Goal: Task Accomplishment & Management: Use online tool/utility

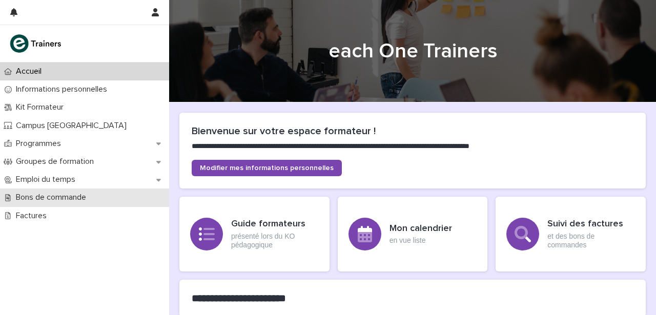
click at [79, 196] on p "Bons de commande" at bounding box center [53, 198] width 83 height 10
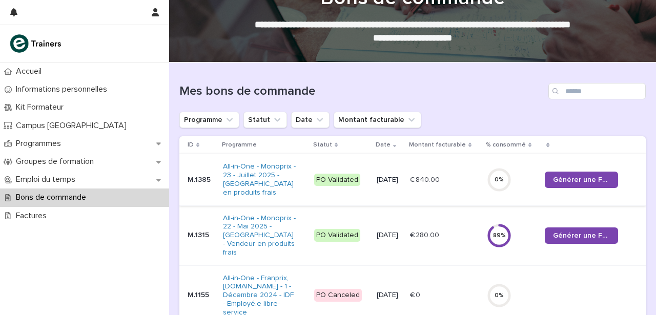
scroll to position [42, 0]
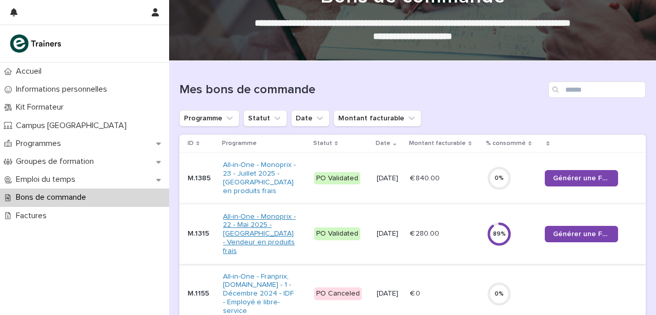
click at [258, 219] on link "All-in-One - Monoprix - 22 - Mai 2025 - [GEOGRAPHIC_DATA] - Vendeur en produits…" at bounding box center [259, 234] width 73 height 43
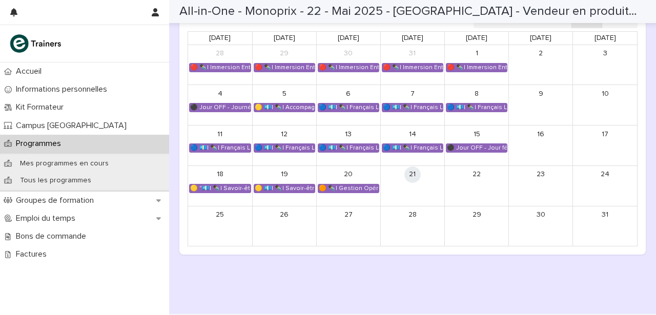
scroll to position [768, 0]
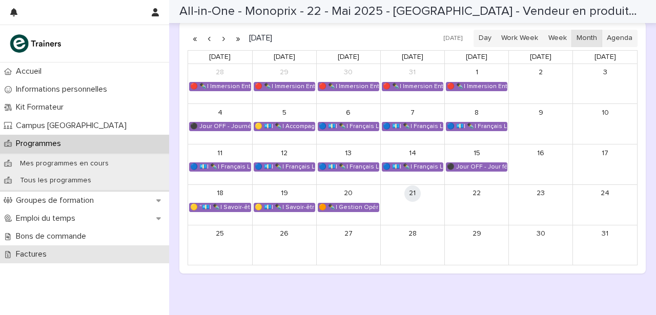
click at [42, 254] on p "Factures" at bounding box center [33, 255] width 43 height 10
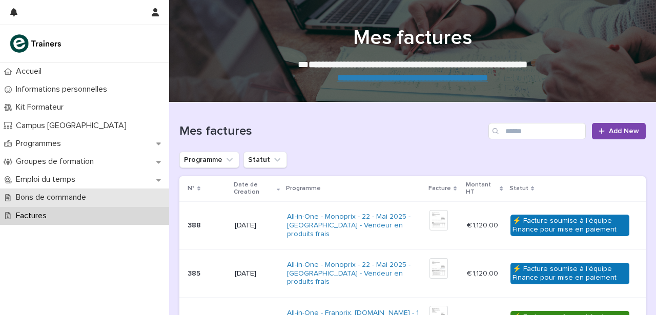
click at [60, 195] on p "Bons de commande" at bounding box center [53, 198] width 83 height 10
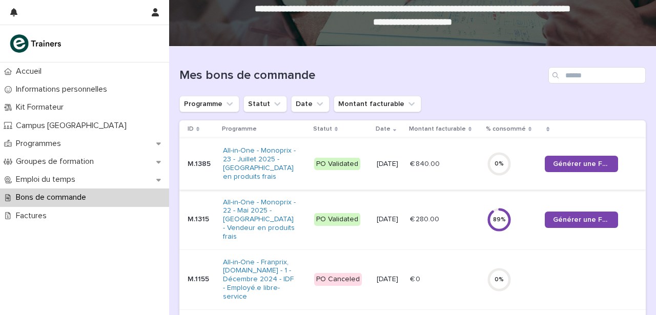
scroll to position [72, 0]
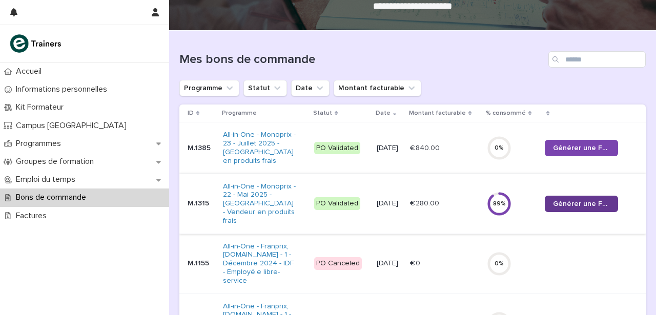
click at [582, 201] on span "Générer une Facture" at bounding box center [581, 204] width 57 height 7
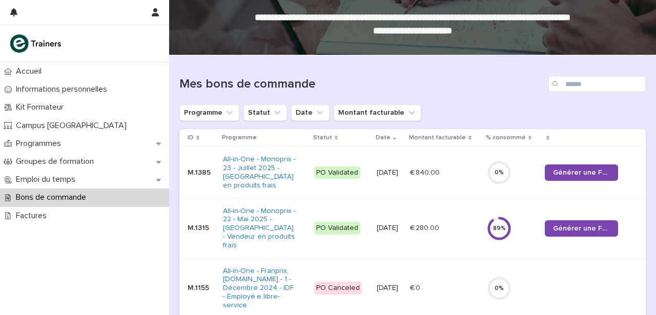
scroll to position [49, 0]
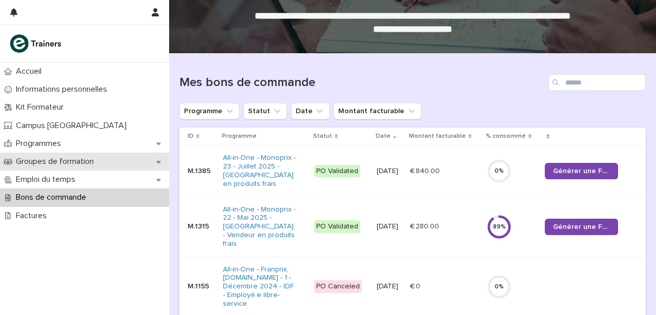
click at [63, 158] on p "Groupes de formation" at bounding box center [57, 162] width 90 height 10
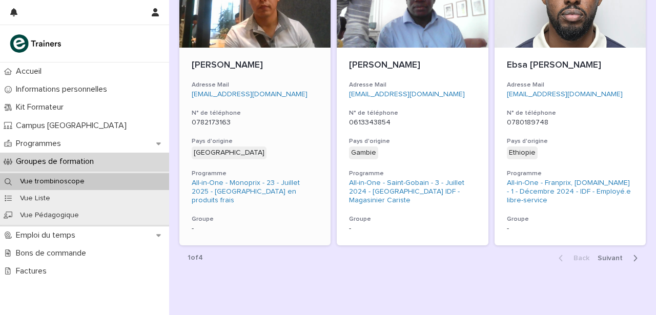
scroll to position [2347, 0]
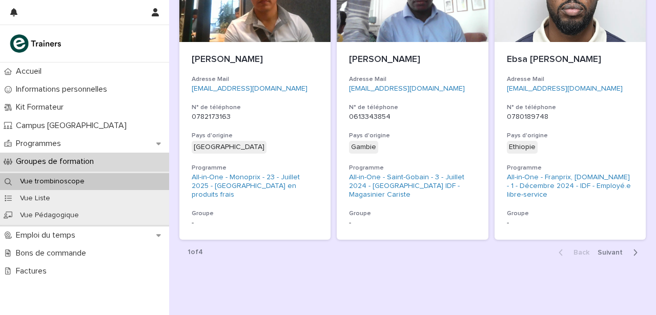
click at [608, 249] on span "Next" at bounding box center [613, 252] width 31 height 7
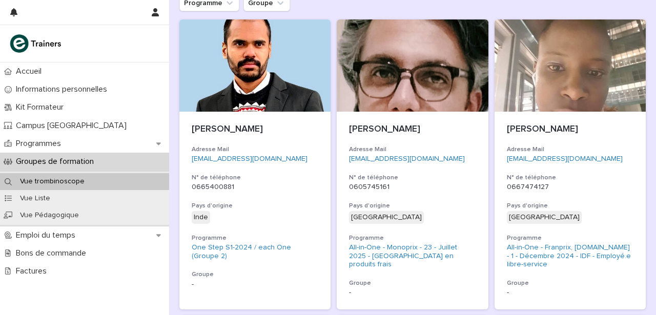
scroll to position [158, 0]
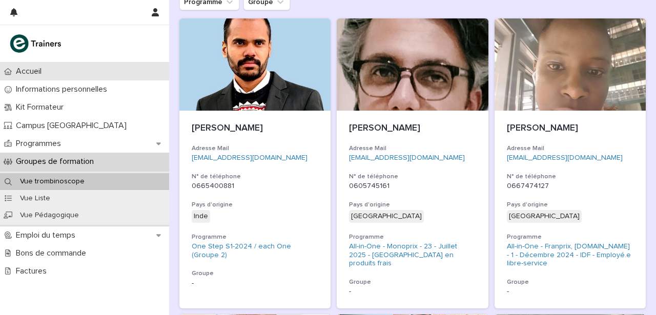
click at [36, 70] on p "Accueil" at bounding box center [31, 72] width 38 height 10
